Goal: Obtain resource: Download file/media

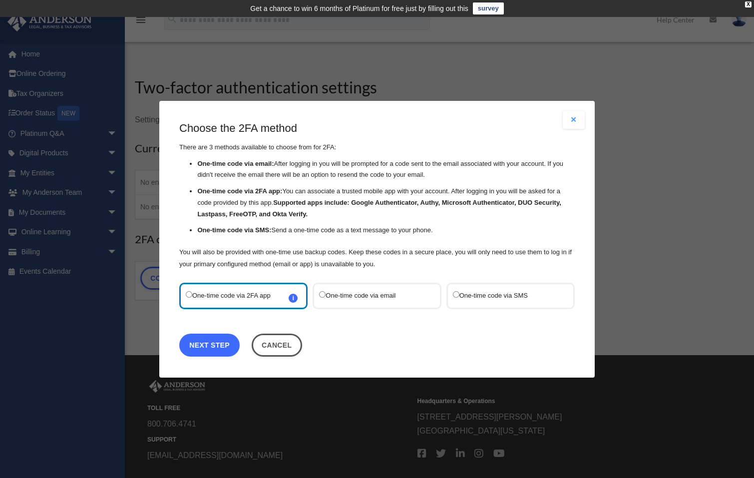
click at [221, 344] on link "Next Step" at bounding box center [209, 344] width 60 height 23
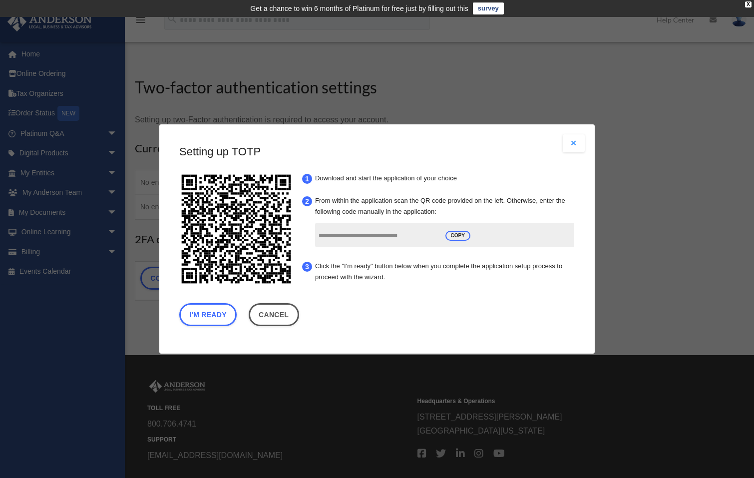
click at [356, 238] on input "**********" at bounding box center [379, 236] width 120 height 19
click at [570, 141] on button "Close modal" at bounding box center [574, 143] width 22 height 18
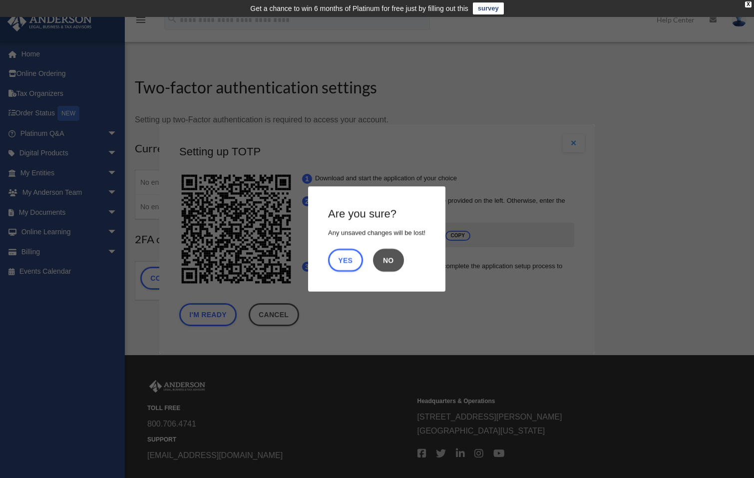
click at [398, 260] on button "No" at bounding box center [388, 260] width 31 height 23
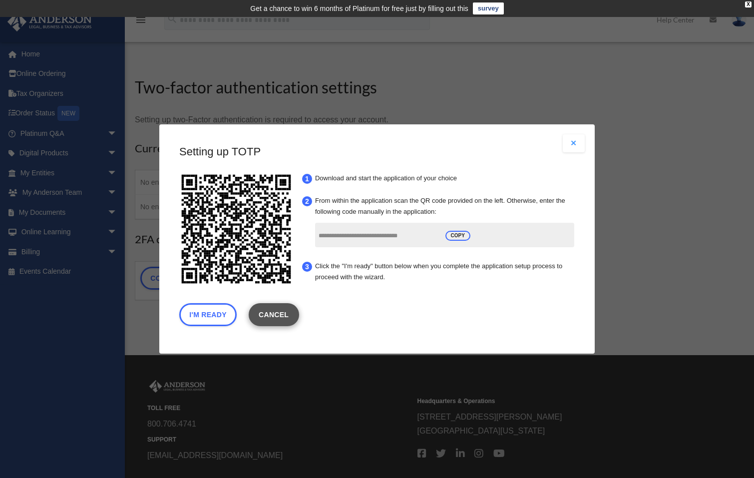
click at [286, 320] on link "Cancel" at bounding box center [274, 314] width 50 height 23
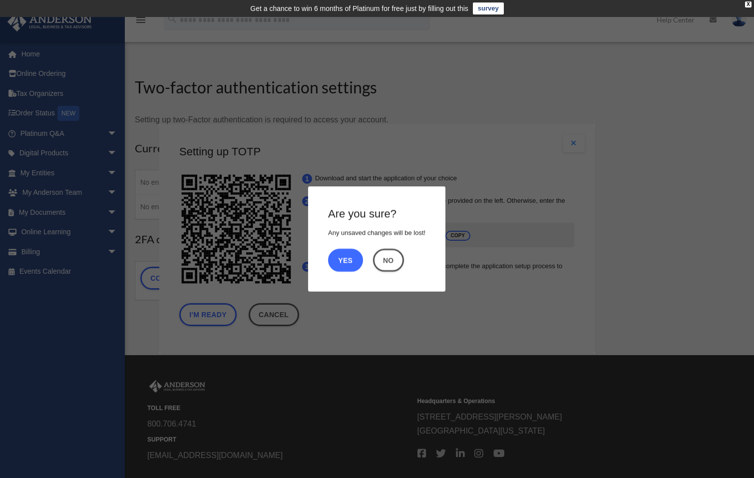
click at [347, 251] on button "Yes" at bounding box center [345, 260] width 35 height 23
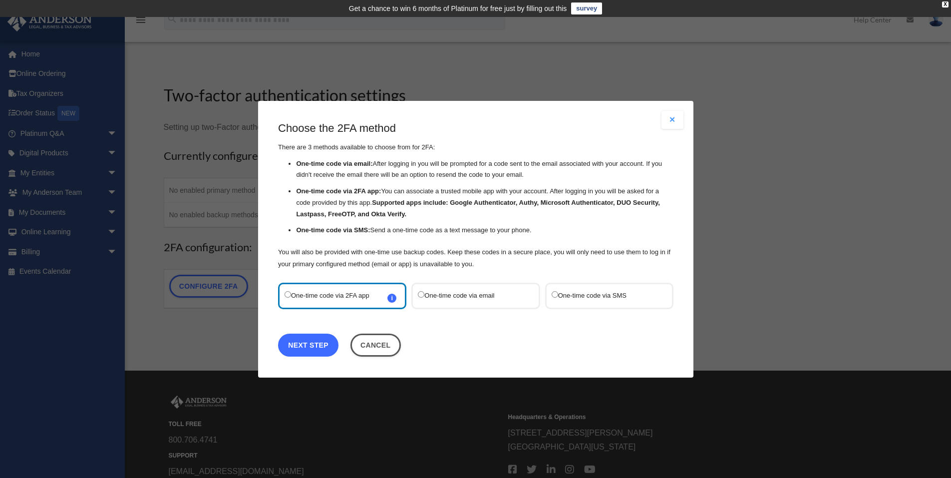
click at [310, 341] on link "Next Step" at bounding box center [308, 344] width 60 height 23
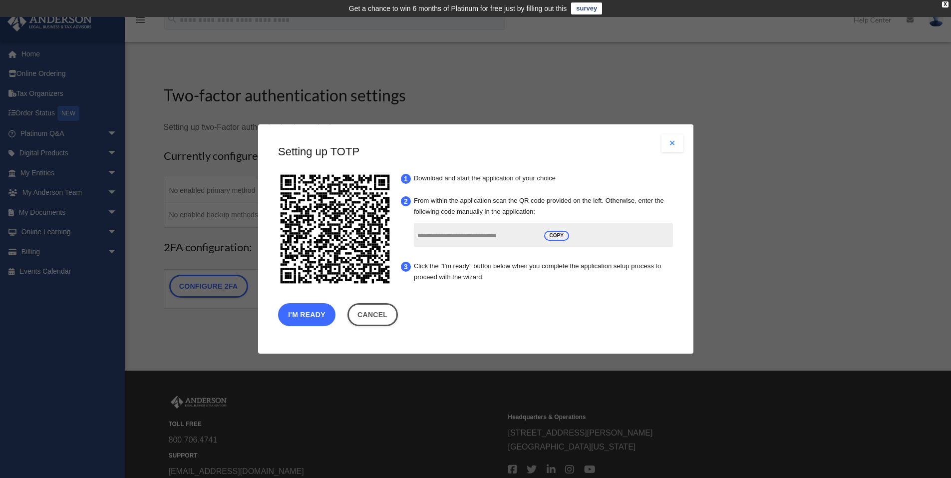
click at [308, 315] on button "I'm Ready" at bounding box center [306, 314] width 57 height 23
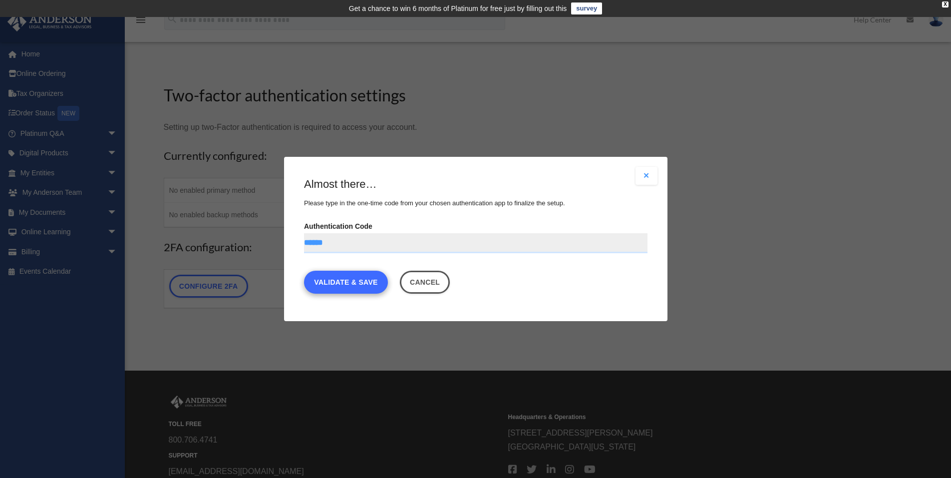
type input "******"
click at [340, 283] on link "Validate & Save" at bounding box center [346, 282] width 84 height 23
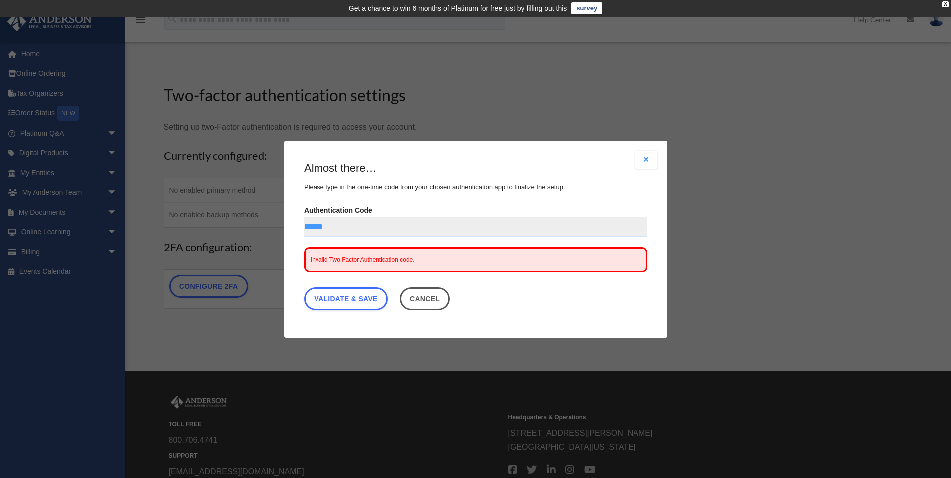
click at [427, 306] on button "Cancel" at bounding box center [424, 298] width 50 height 23
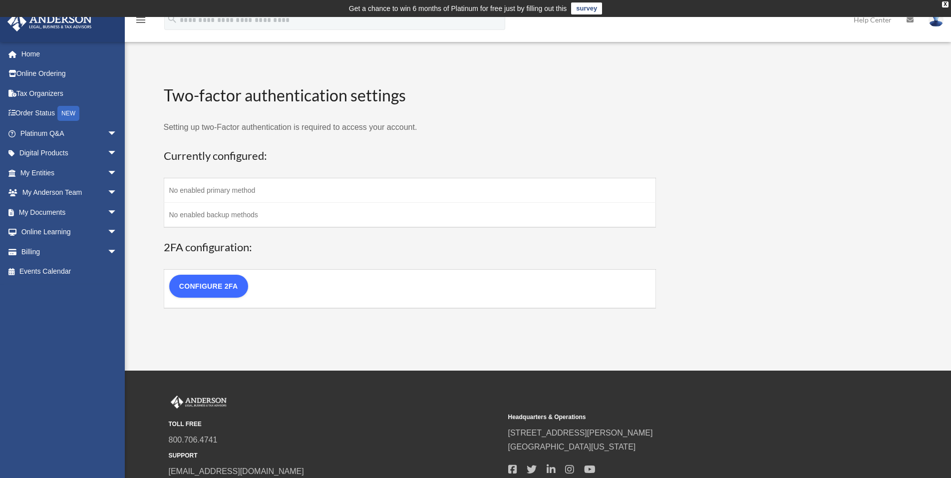
click at [222, 286] on link "Configure 2FA" at bounding box center [208, 286] width 79 height 23
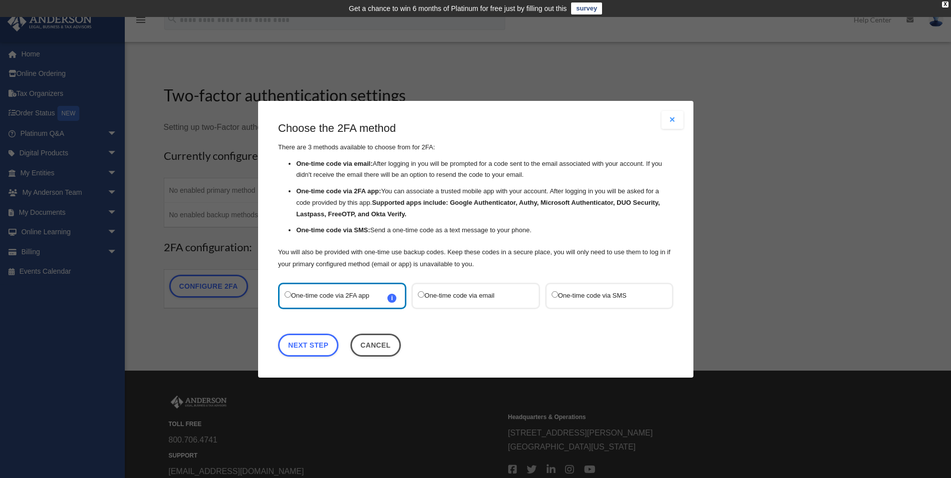
click at [608, 291] on label "One-time code via SMS" at bounding box center [603, 295] width 105 height 13
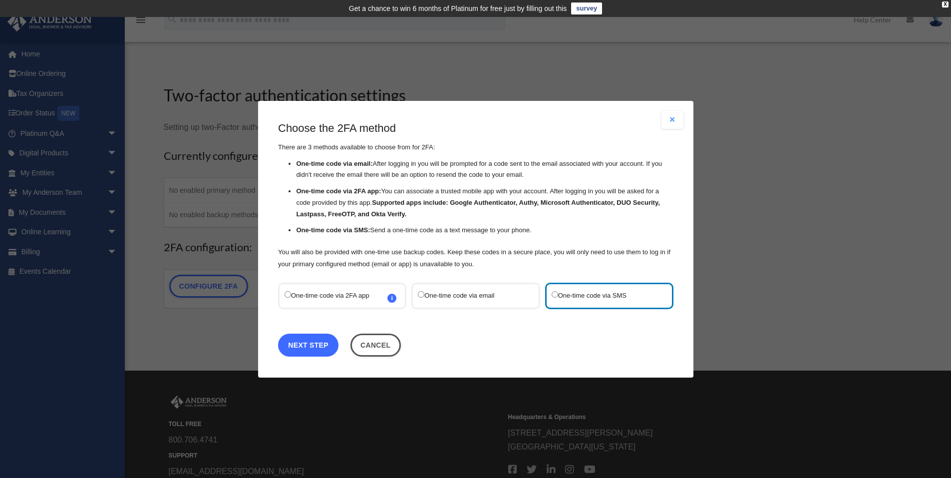
click at [316, 344] on link "Next Step" at bounding box center [308, 344] width 60 height 23
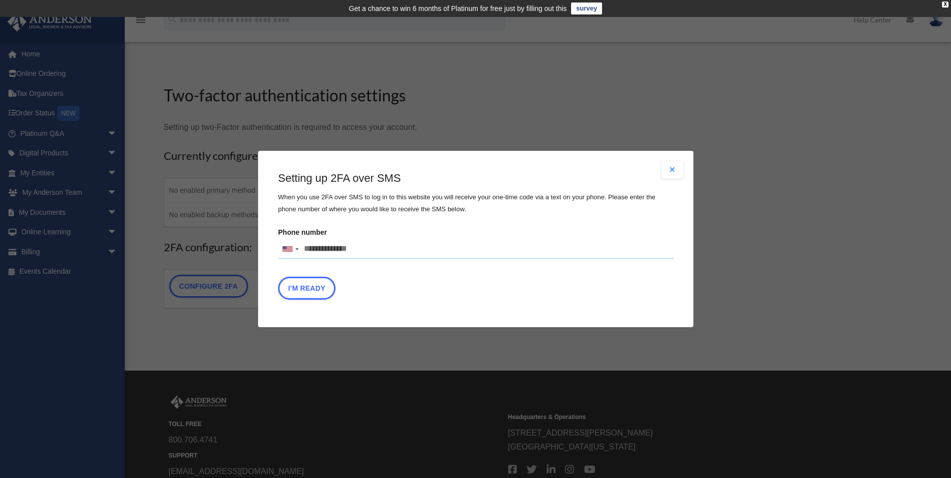
click at [358, 247] on input "Phone number United States +1 United Kingdom +44 Afghanistan (‫افغانستان‬‎) +93…" at bounding box center [476, 249] width 396 height 20
type input "**********"
click at [317, 285] on button "I'm Ready" at bounding box center [306, 288] width 57 height 23
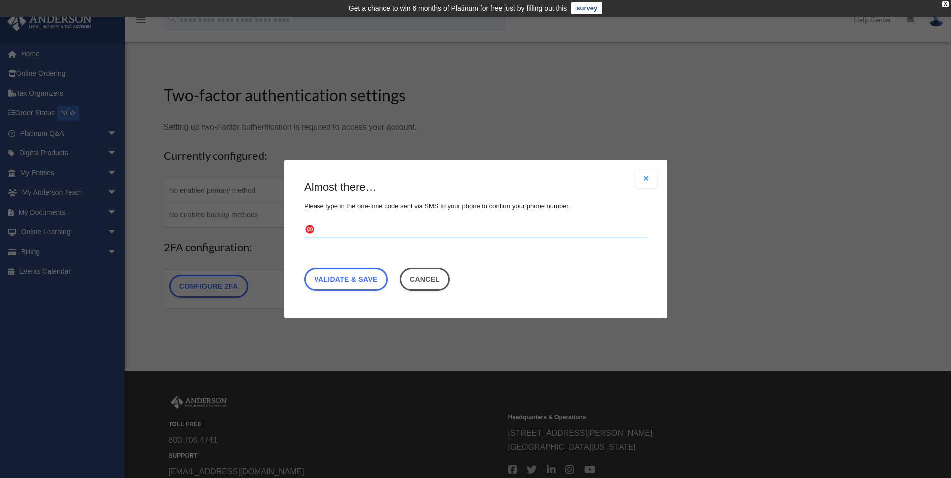
click at [347, 229] on input "text" at bounding box center [476, 230] width 344 height 16
type input "******"
click at [352, 281] on link "Validate & Save" at bounding box center [346, 279] width 84 height 23
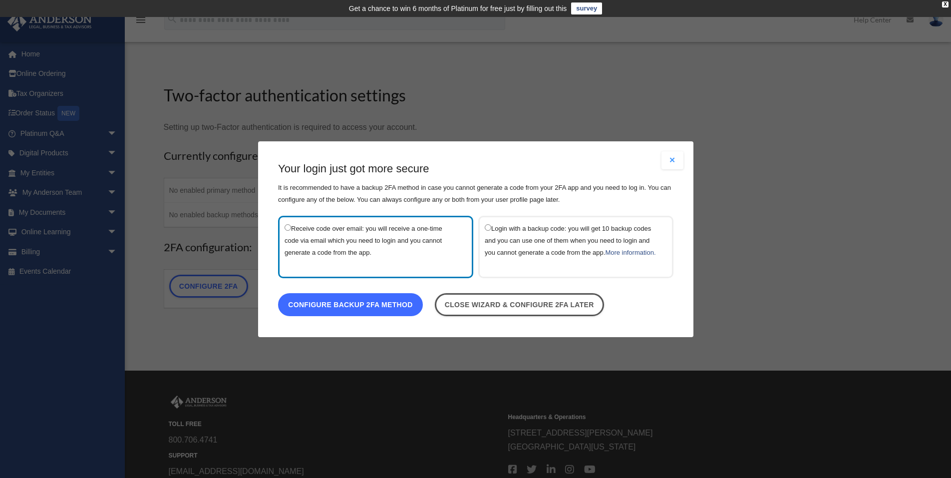
click at [347, 308] on link "Configure backup 2FA method" at bounding box center [350, 304] width 145 height 23
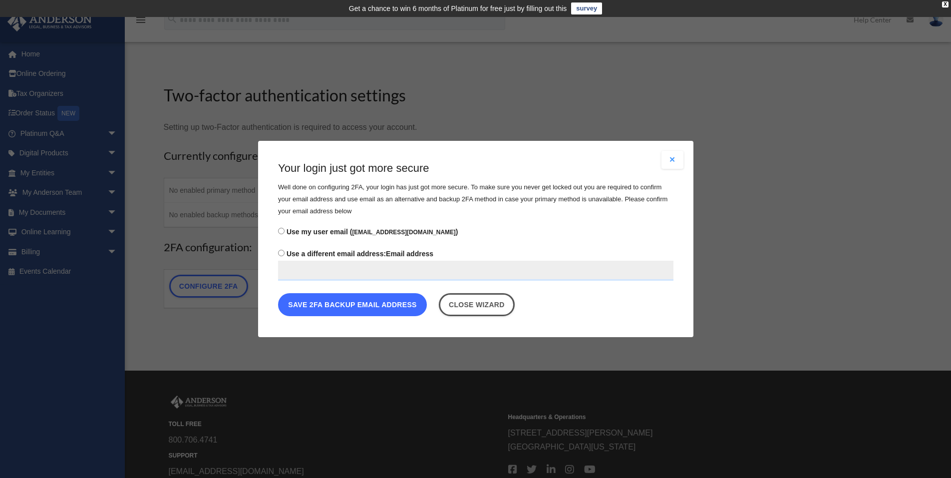
click at [346, 306] on button "Save 2FA backup email address" at bounding box center [352, 304] width 149 height 23
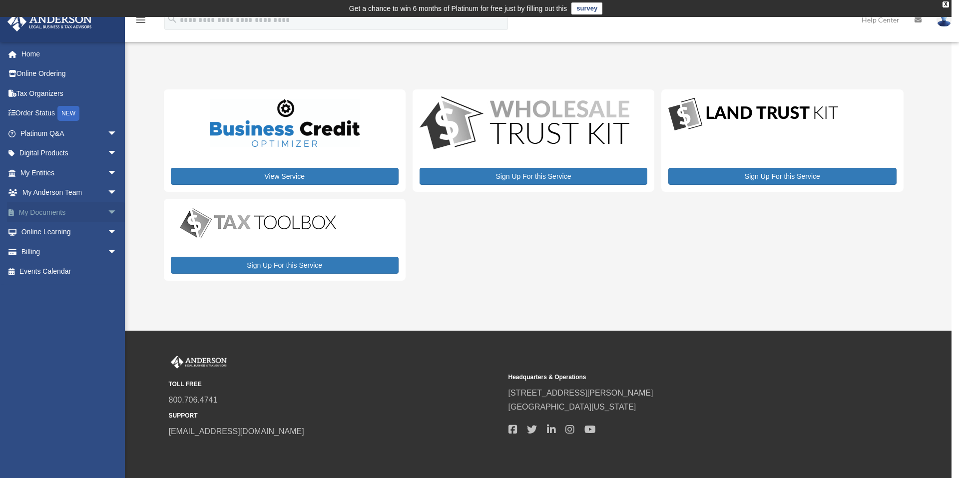
click at [46, 208] on link "My Documents arrow_drop_down" at bounding box center [69, 212] width 125 height 20
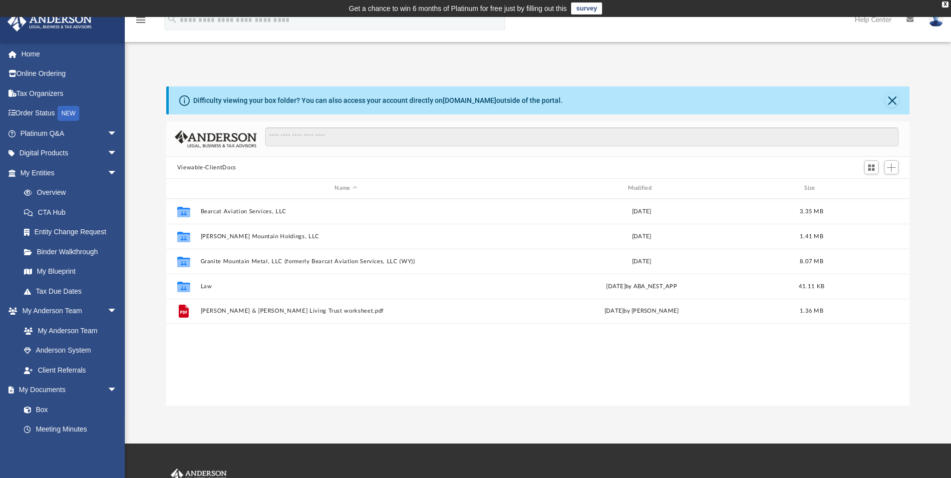
scroll to position [220, 736]
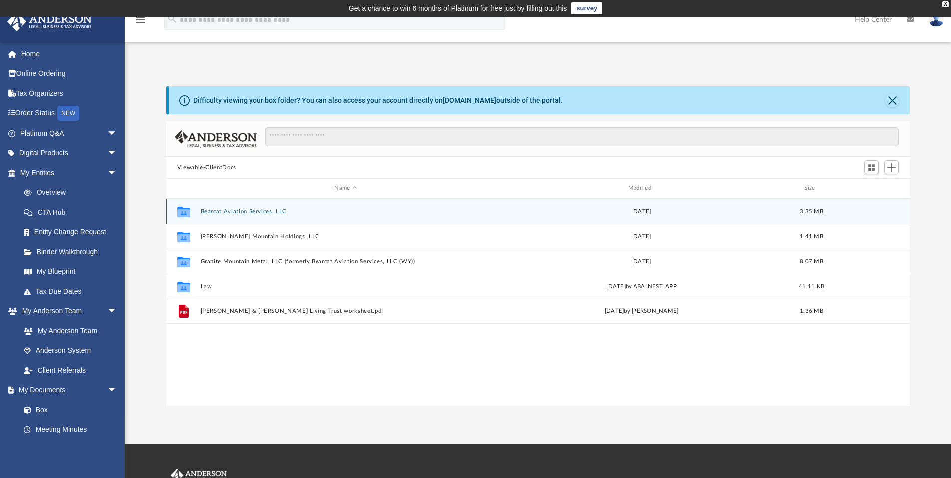
click at [262, 212] on button "Bearcat Aviation Services, LLC" at bounding box center [345, 211] width 291 height 6
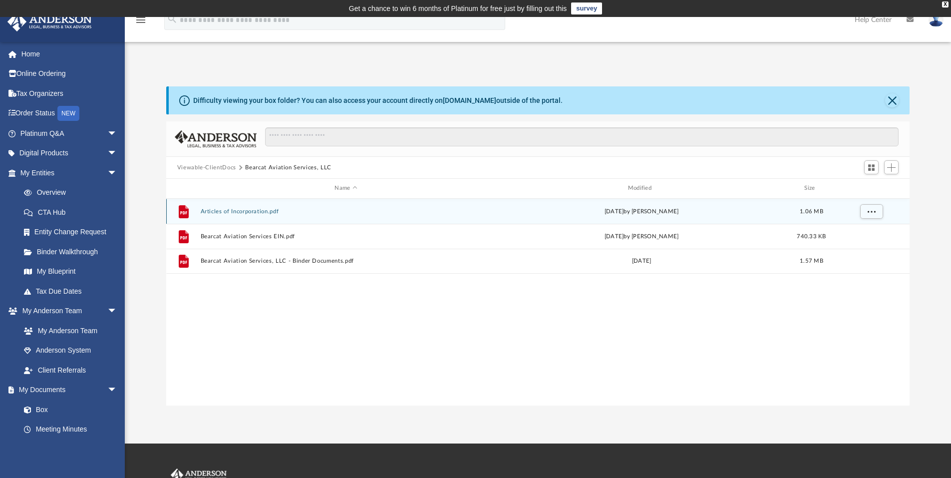
click at [240, 208] on button "Articles of Incorporation.pdf" at bounding box center [345, 211] width 291 height 6
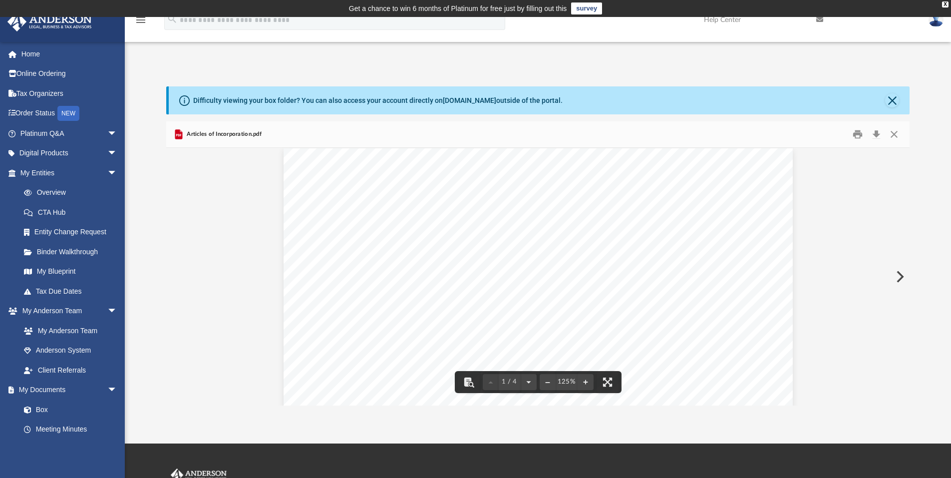
scroll to position [0, 0]
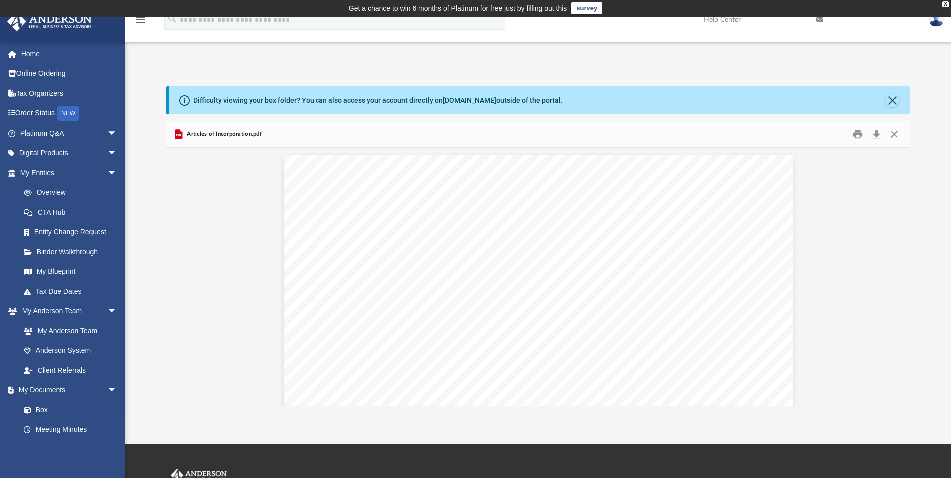
click at [588, 135] on div "Articles of Incorporation.pdf" at bounding box center [538, 134] width 744 height 26
click at [896, 132] on button "Close" at bounding box center [894, 134] width 18 height 15
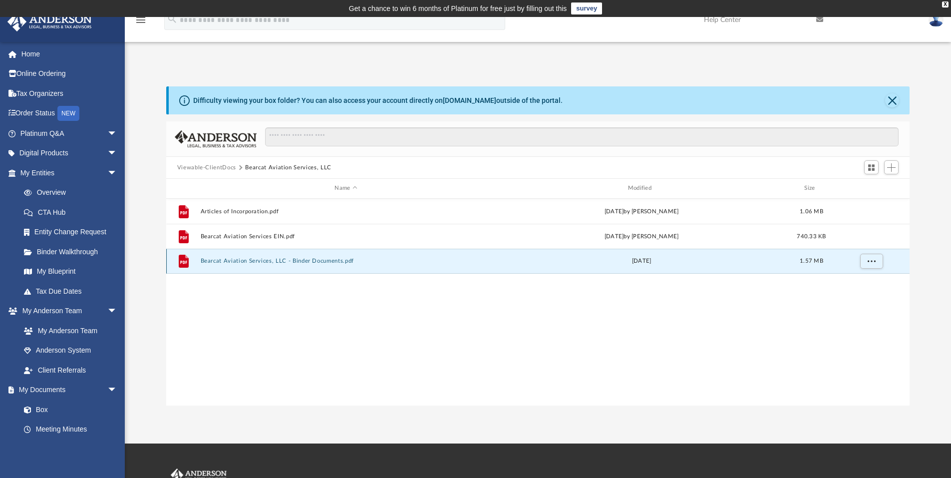
click at [279, 259] on button "Bearcat Aviation Services, LLC - Binder Documents.pdf" at bounding box center [345, 261] width 291 height 6
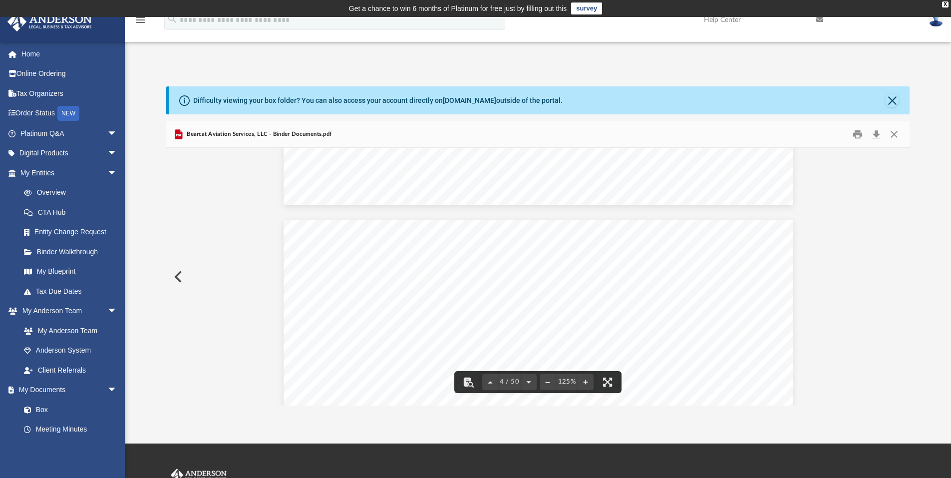
scroll to position [1898, 0]
click at [893, 134] on button "Close" at bounding box center [894, 134] width 18 height 15
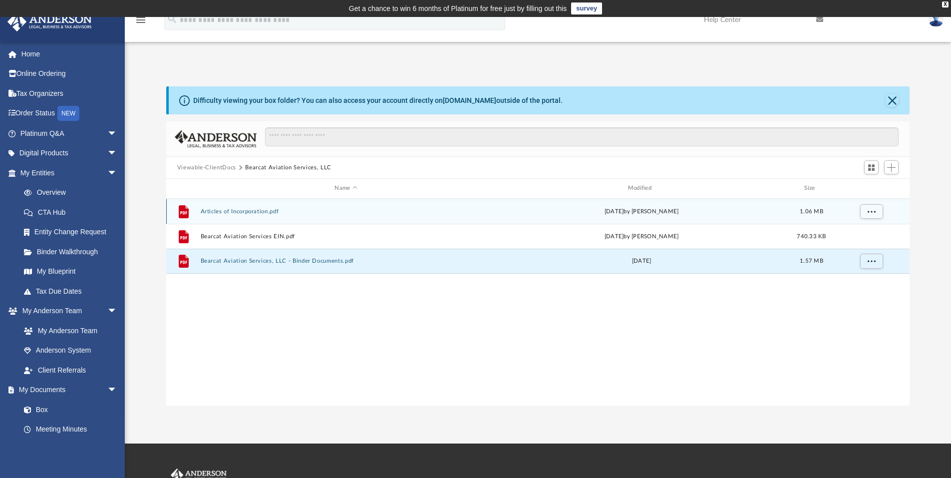
click at [243, 208] on div "File Articles of Incorporation.pdf Tue Oct 6 2020 by Perla Galindo 1.06 MB" at bounding box center [538, 211] width 744 height 25
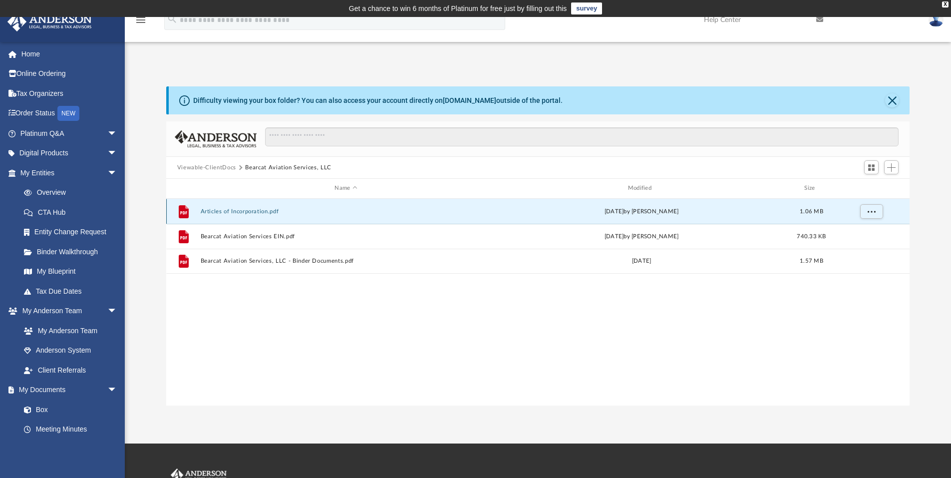
click at [251, 213] on button "Articles of Incorporation.pdf" at bounding box center [345, 211] width 291 height 6
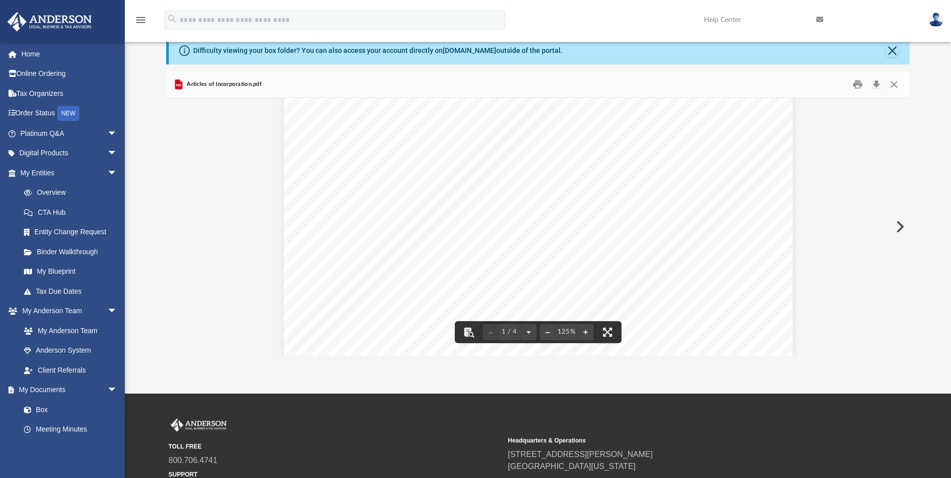
scroll to position [0, 0]
click at [895, 84] on button "Close" at bounding box center [894, 84] width 18 height 15
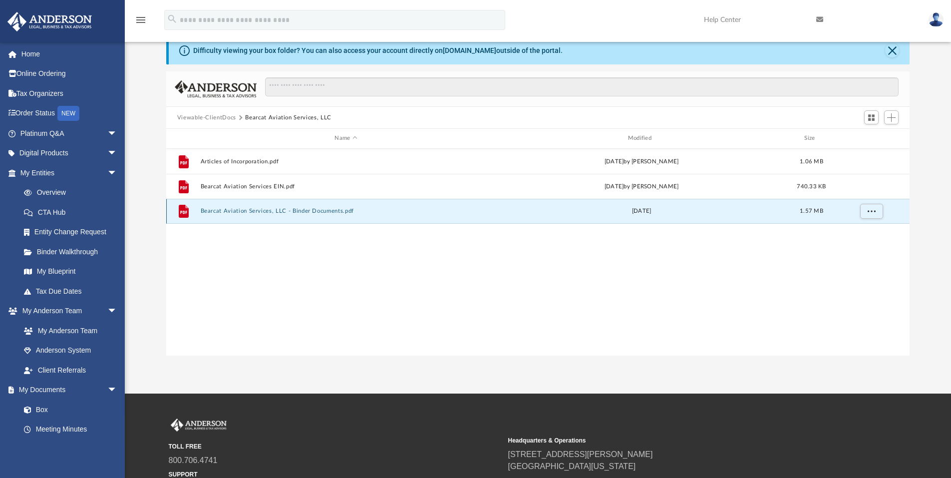
click at [315, 208] on button "Bearcat Aviation Services, LLC - Binder Documents.pdf" at bounding box center [345, 211] width 291 height 6
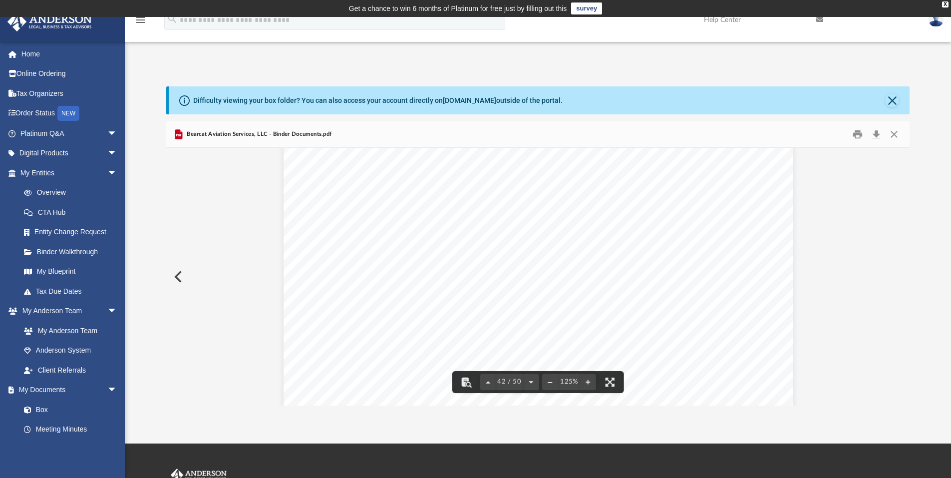
scroll to position [27815, 0]
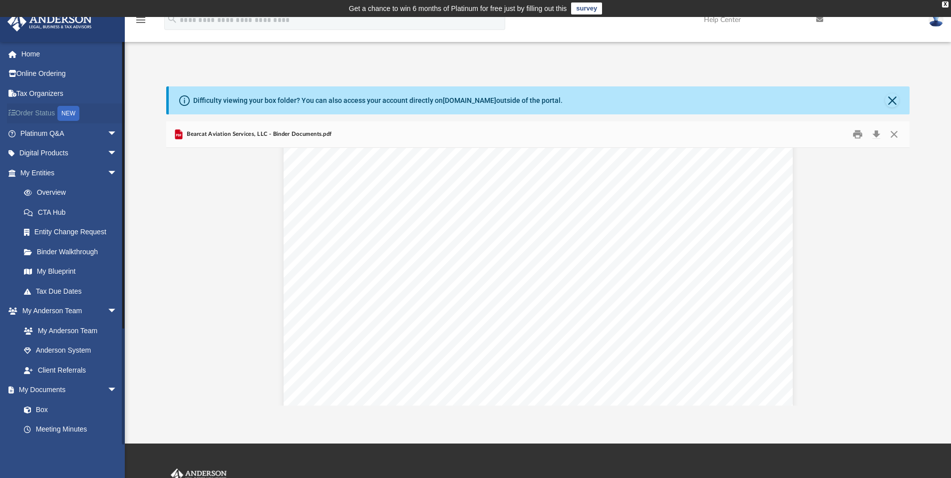
click at [43, 111] on link "Order Status NEW" at bounding box center [69, 113] width 125 height 20
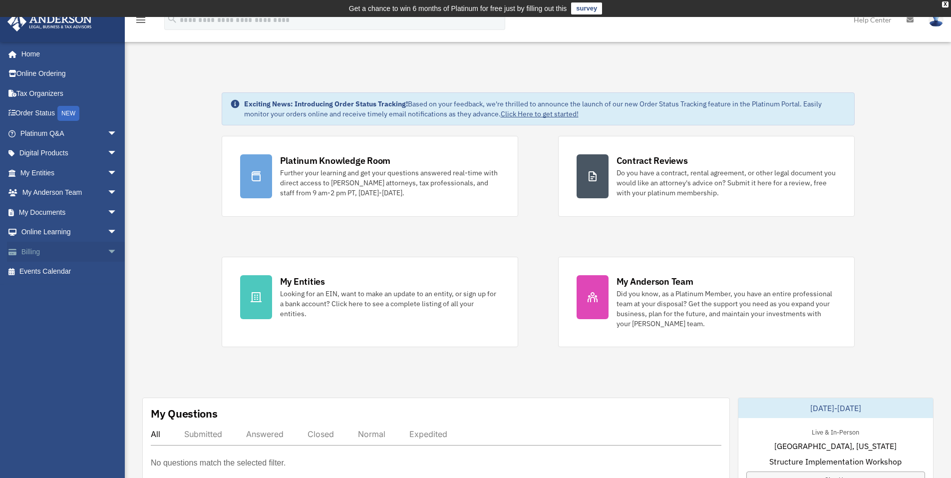
click at [33, 253] on link "Billing arrow_drop_down" at bounding box center [69, 252] width 125 height 20
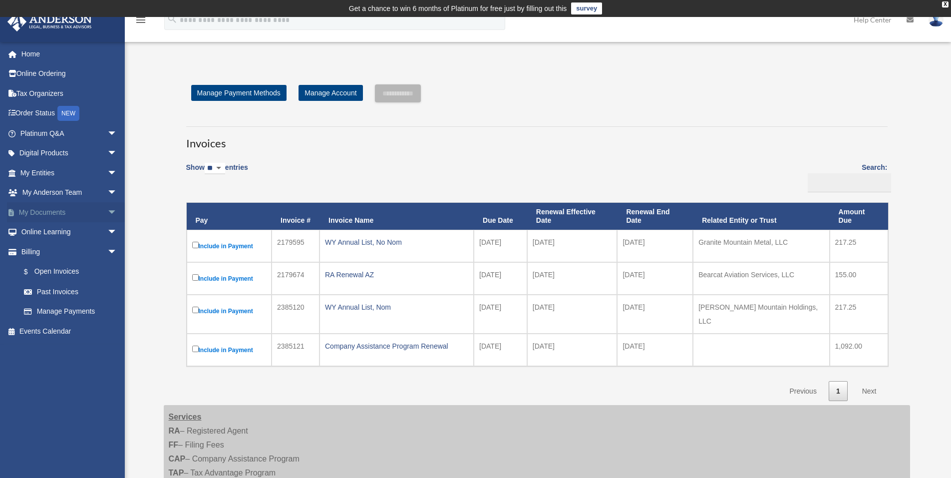
click at [52, 210] on link "My Documents arrow_drop_down" at bounding box center [69, 212] width 125 height 20
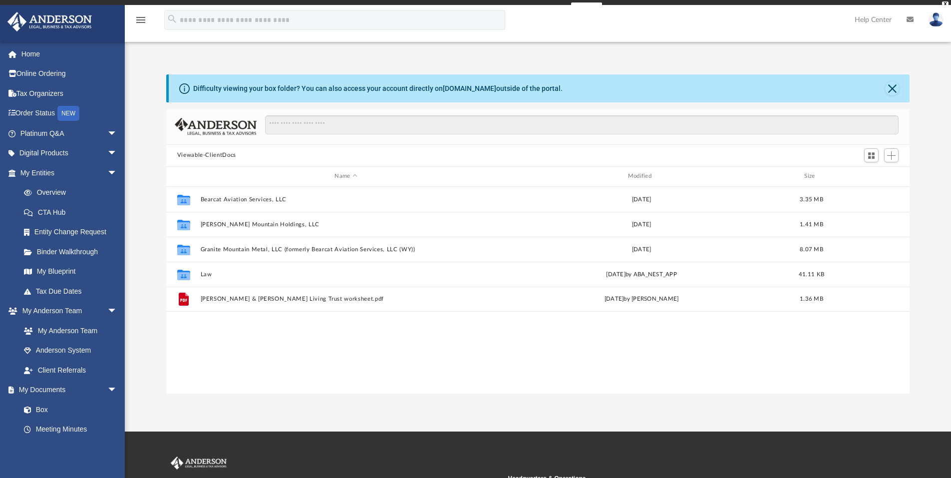
scroll to position [220, 736]
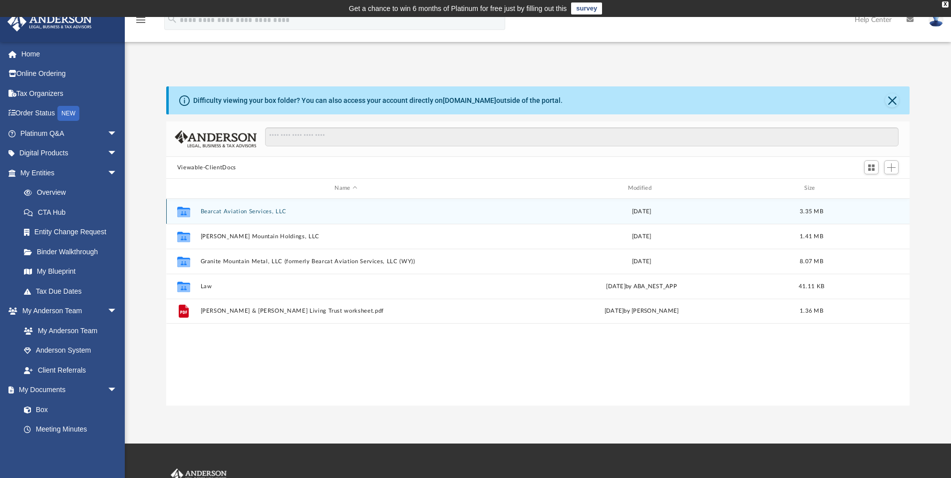
click at [241, 209] on button "Bearcat Aviation Services, LLC" at bounding box center [345, 211] width 291 height 6
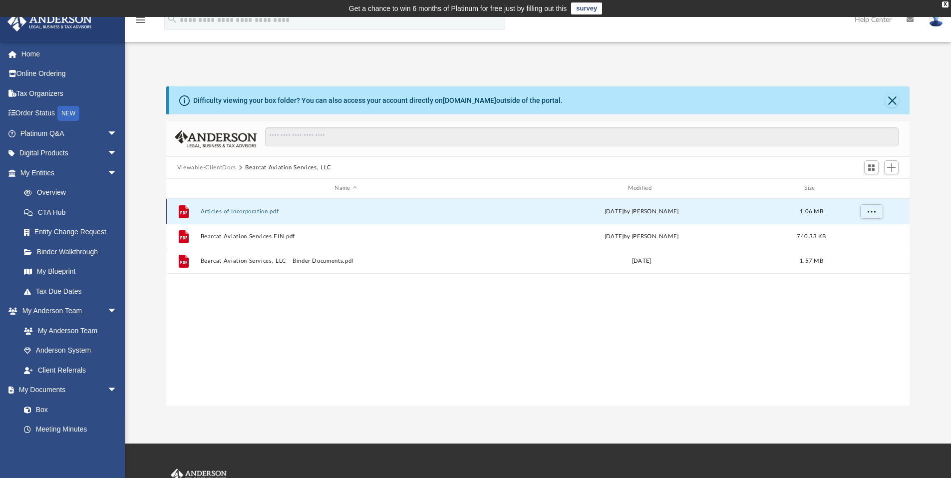
click at [260, 210] on button "Articles of Incorporation.pdf" at bounding box center [345, 211] width 291 height 6
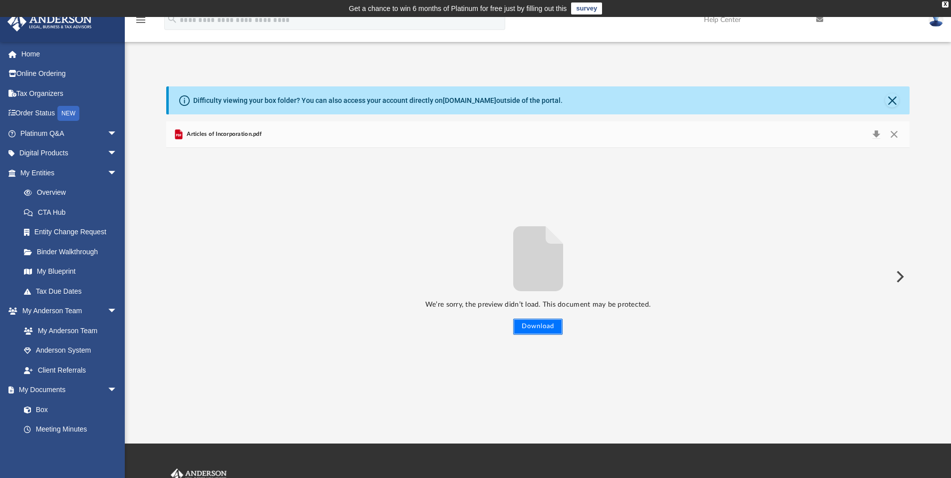
click at [544, 322] on button "Download" at bounding box center [537, 327] width 49 height 16
click at [894, 131] on button "Close" at bounding box center [894, 134] width 18 height 14
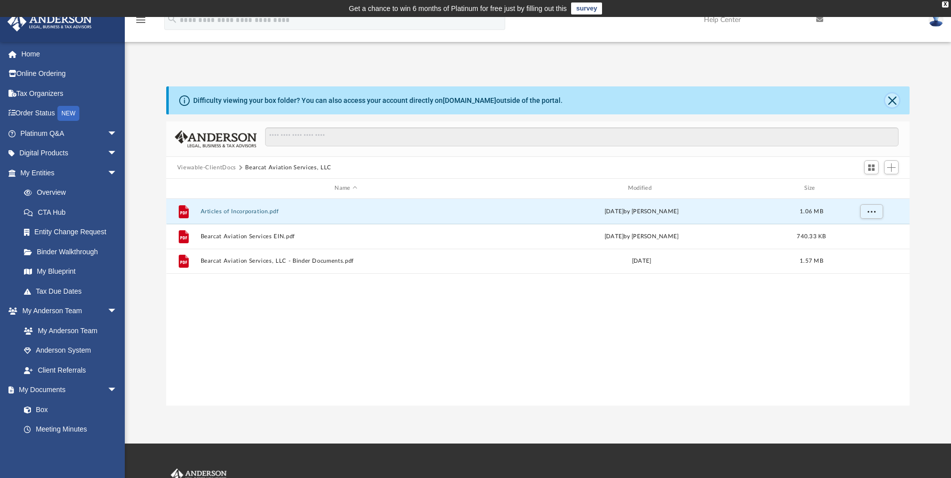
click at [894, 100] on button "Close" at bounding box center [892, 100] width 14 height 14
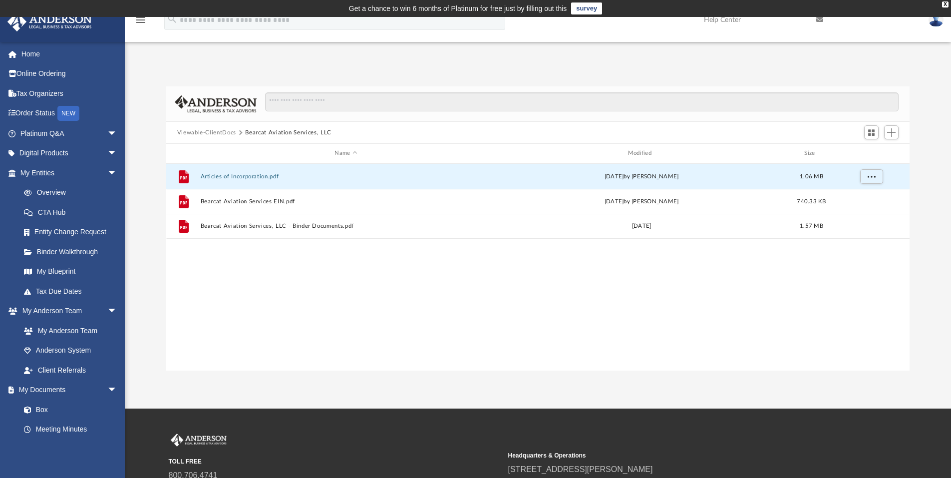
click at [242, 133] on span "Viewable-ClientDocs" at bounding box center [211, 132] width 68 height 9
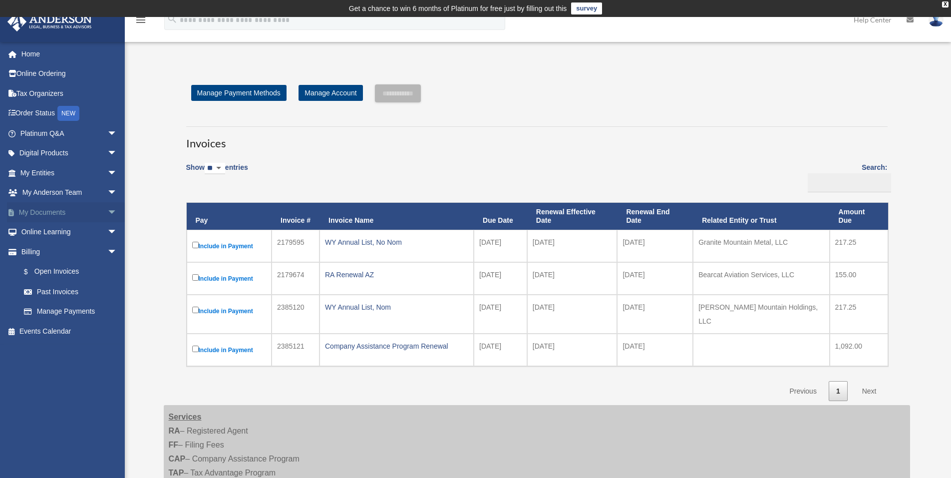
click at [51, 207] on link "My Documents arrow_drop_down" at bounding box center [69, 212] width 125 height 20
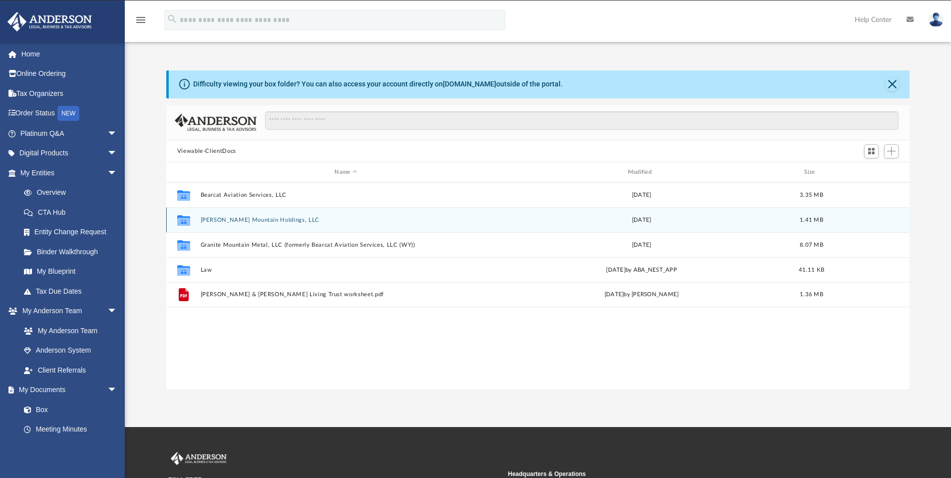
scroll to position [220, 736]
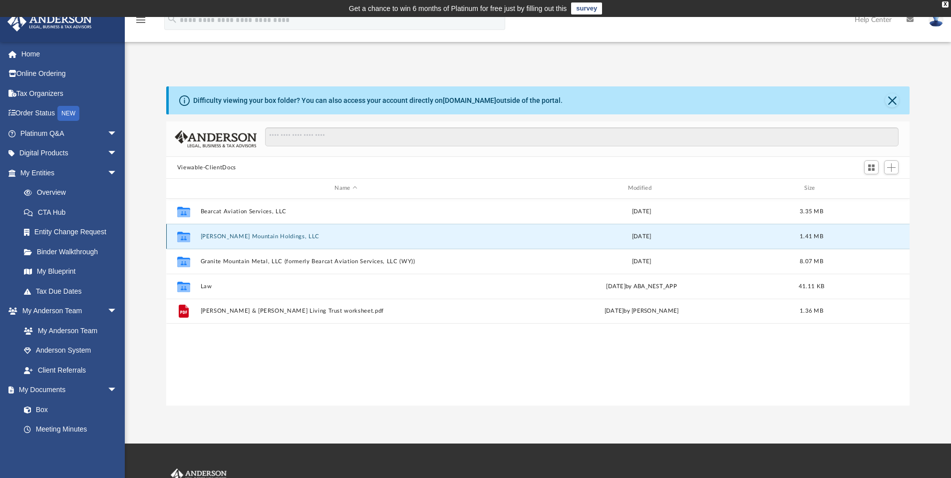
click at [262, 236] on button "[PERSON_NAME] Mountain Holdings, LLC" at bounding box center [345, 236] width 291 height 6
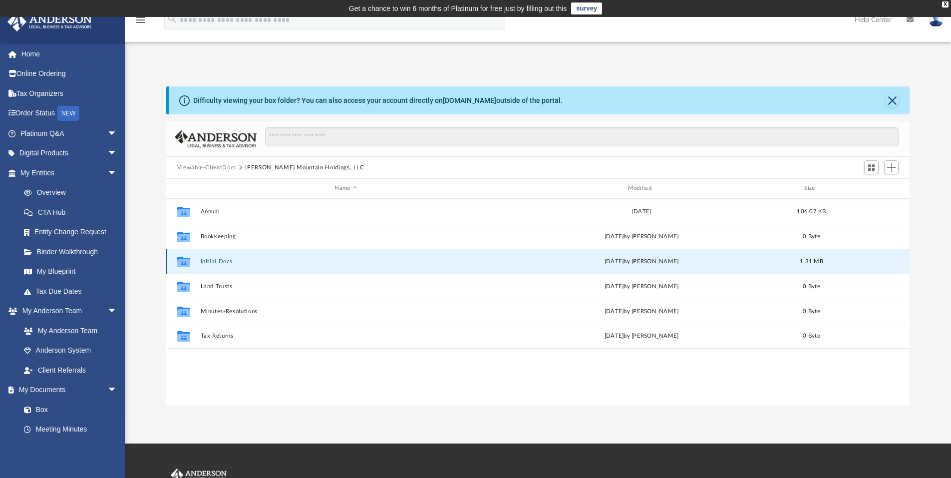
click at [338, 263] on button "Initial Docs" at bounding box center [345, 261] width 291 height 6
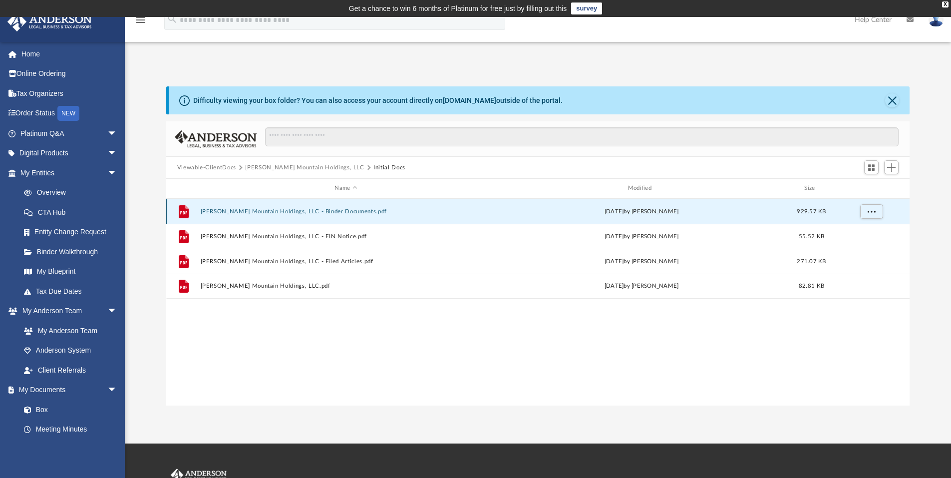
click at [333, 213] on button "[PERSON_NAME] Mountain Holdings, LLC - Binder Documents.pdf" at bounding box center [345, 211] width 291 height 6
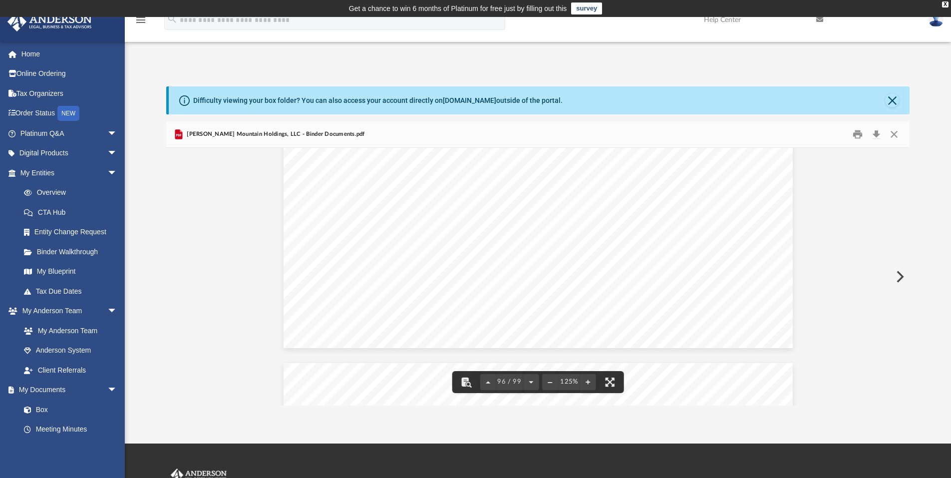
scroll to position [64510, 0]
click at [896, 133] on button "Close" at bounding box center [894, 134] width 18 height 15
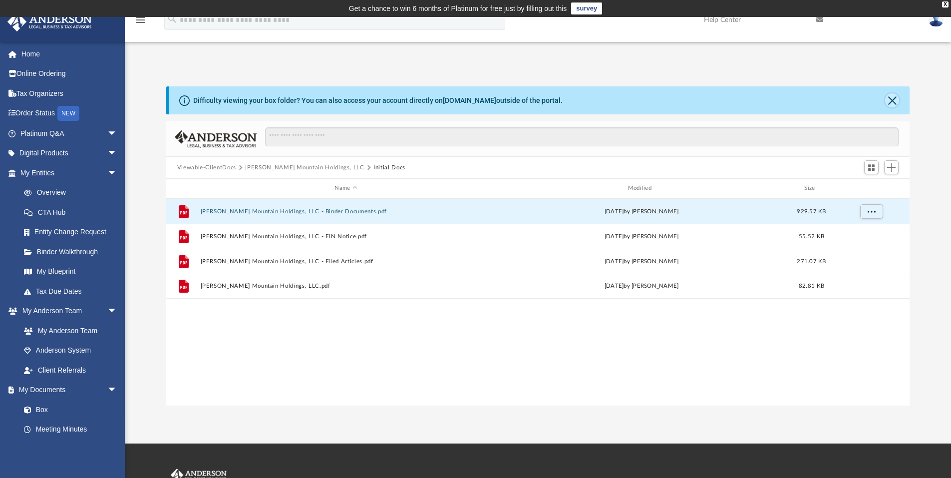
click at [894, 101] on button "Close" at bounding box center [892, 100] width 14 height 14
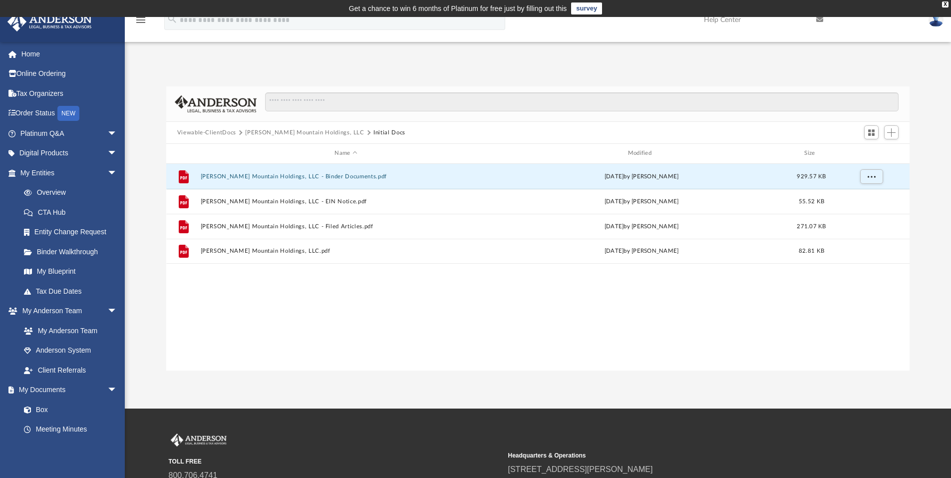
click at [206, 133] on button "Viewable-ClientDocs" at bounding box center [206, 132] width 59 height 9
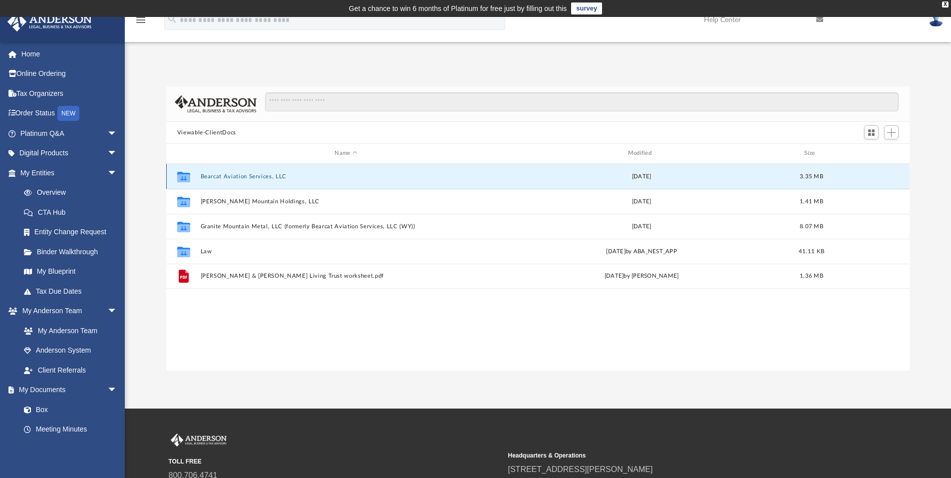
click at [232, 176] on button "Bearcat Aviation Services, LLC" at bounding box center [345, 176] width 291 height 6
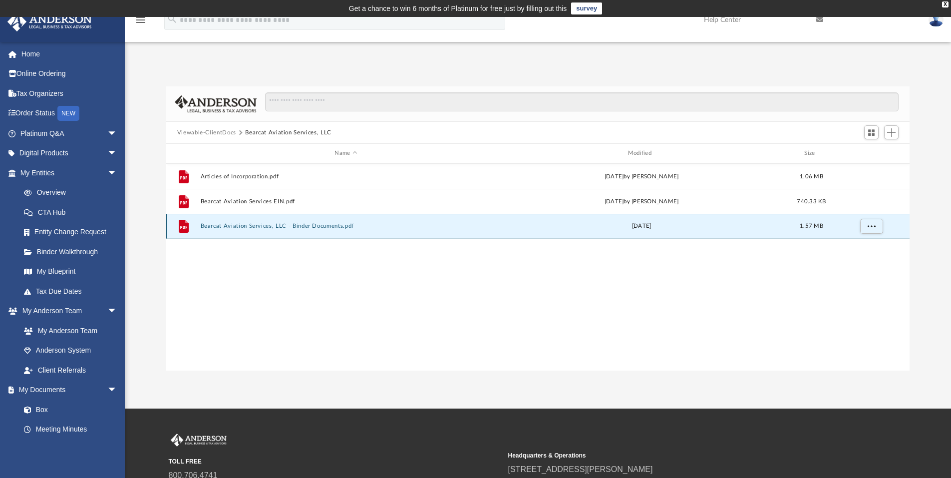
click at [232, 227] on button "Bearcat Aviation Services, LLC - Binder Documents.pdf" at bounding box center [345, 226] width 291 height 6
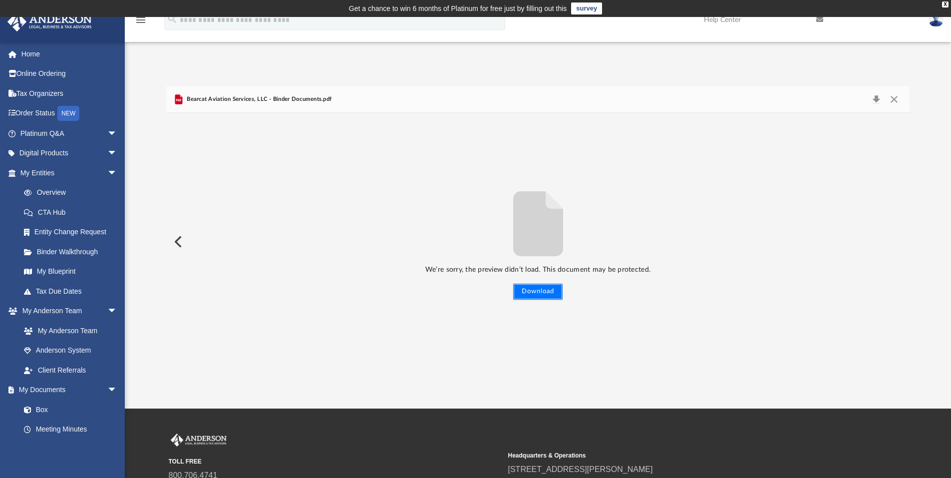
click at [547, 291] on button "Download" at bounding box center [537, 292] width 49 height 16
